Goal: Task Accomplishment & Management: Manage account settings

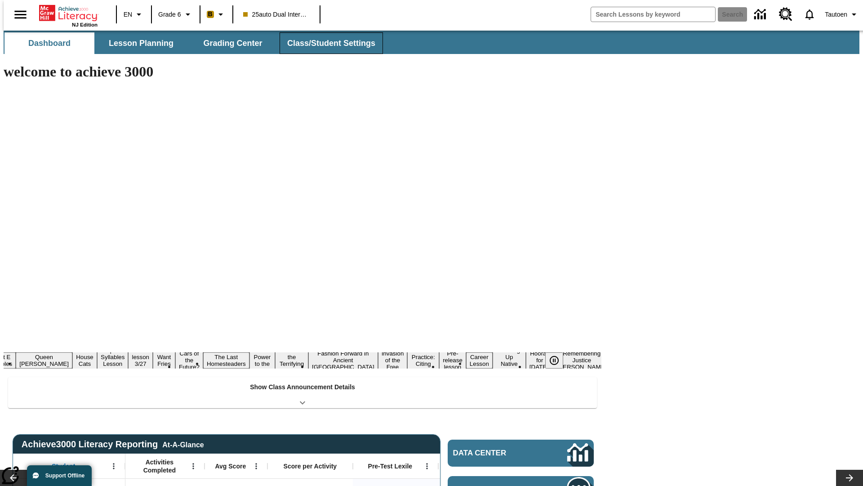
click at [326, 43] on button "Class/Student Settings" at bounding box center [331, 43] width 103 height 22
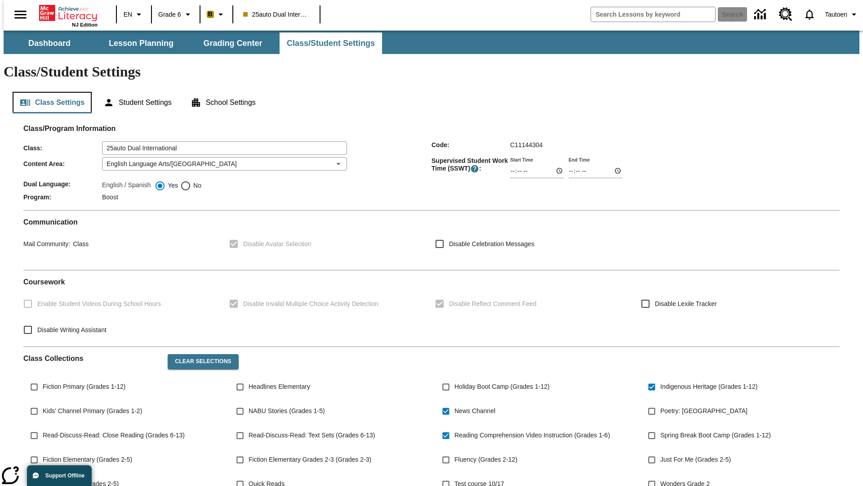
click at [49, 92] on button "Class Settings" at bounding box center [52, 103] width 79 height 22
click at [191, 181] on span "No" at bounding box center [196, 185] width 10 height 9
click at [191, 180] on input "No" at bounding box center [185, 185] width 11 height 11
radio input "true"
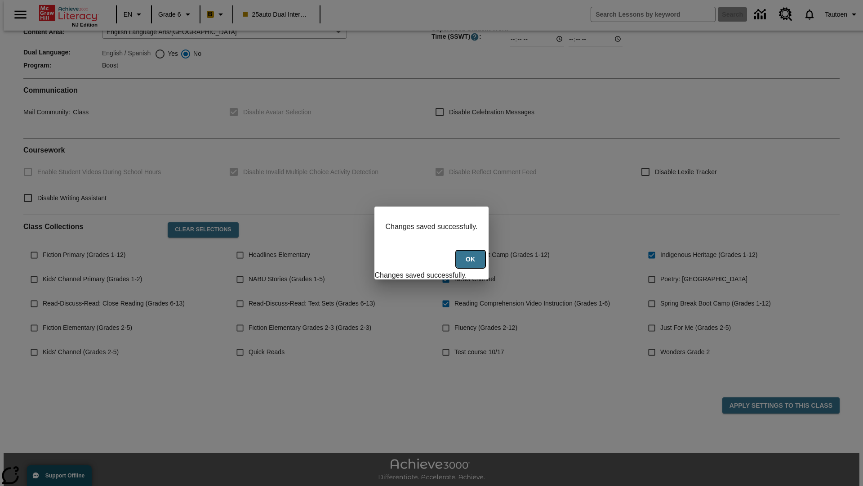
click at [472, 264] on button "Ok" at bounding box center [470, 259] width 29 height 18
